Goal: Task Accomplishment & Management: Complete application form

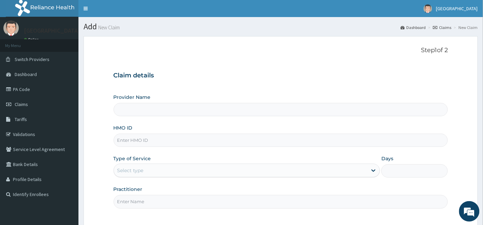
type input "MAXIHEALTH HOSPITAL"
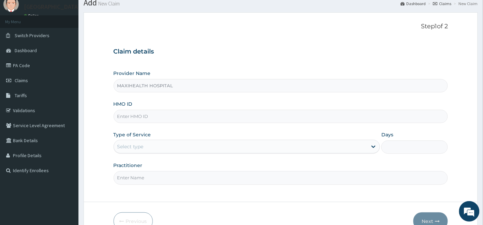
scroll to position [62, 0]
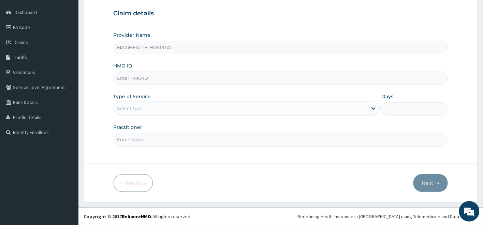
click at [136, 81] on input "HMO ID" at bounding box center [281, 78] width 334 height 13
type input "LLD/10141/A"
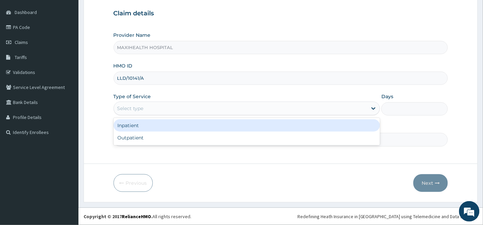
click at [145, 109] on div "Select type" at bounding box center [241, 108] width 254 height 11
click at [143, 130] on div "Inpatient" at bounding box center [247, 125] width 267 height 12
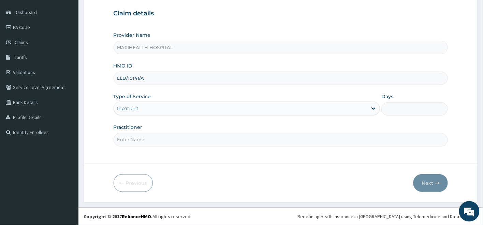
click at [399, 109] on input "Days" at bounding box center [414, 108] width 66 height 13
type input "2"
click at [189, 143] on input "Practitioner" at bounding box center [281, 139] width 334 height 13
type input "DR. JEREMIAH"
click at [431, 184] on button "Next" at bounding box center [430, 183] width 34 height 18
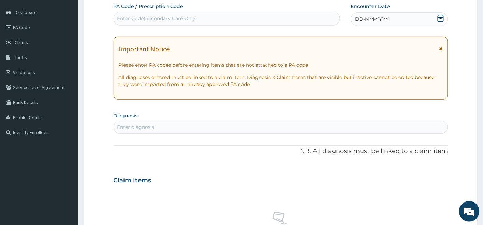
click at [214, 17] on div "Enter Code(Secondary Care Only)" at bounding box center [227, 18] width 226 height 11
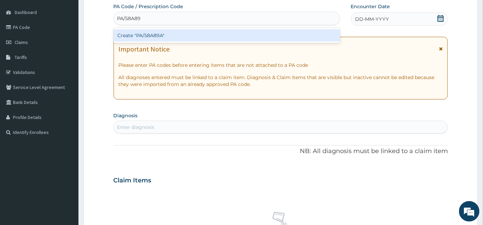
type input "PA/58A89A"
click at [220, 32] on div "Create "PA/58A89A"" at bounding box center [227, 35] width 226 height 12
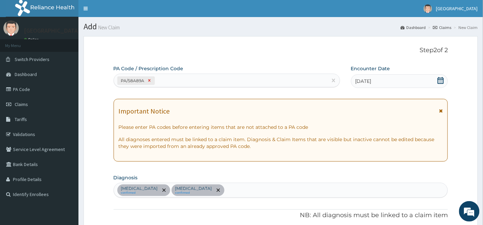
click at [148, 80] on icon at bounding box center [149, 80] width 2 height 2
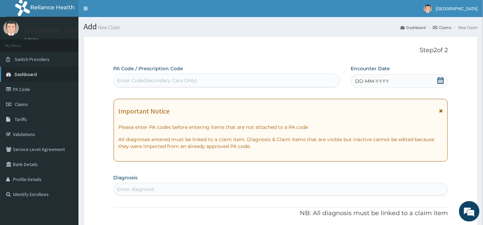
click at [24, 73] on span "Dashboard" at bounding box center [26, 74] width 22 height 6
